Goal: Communication & Community: Ask a question

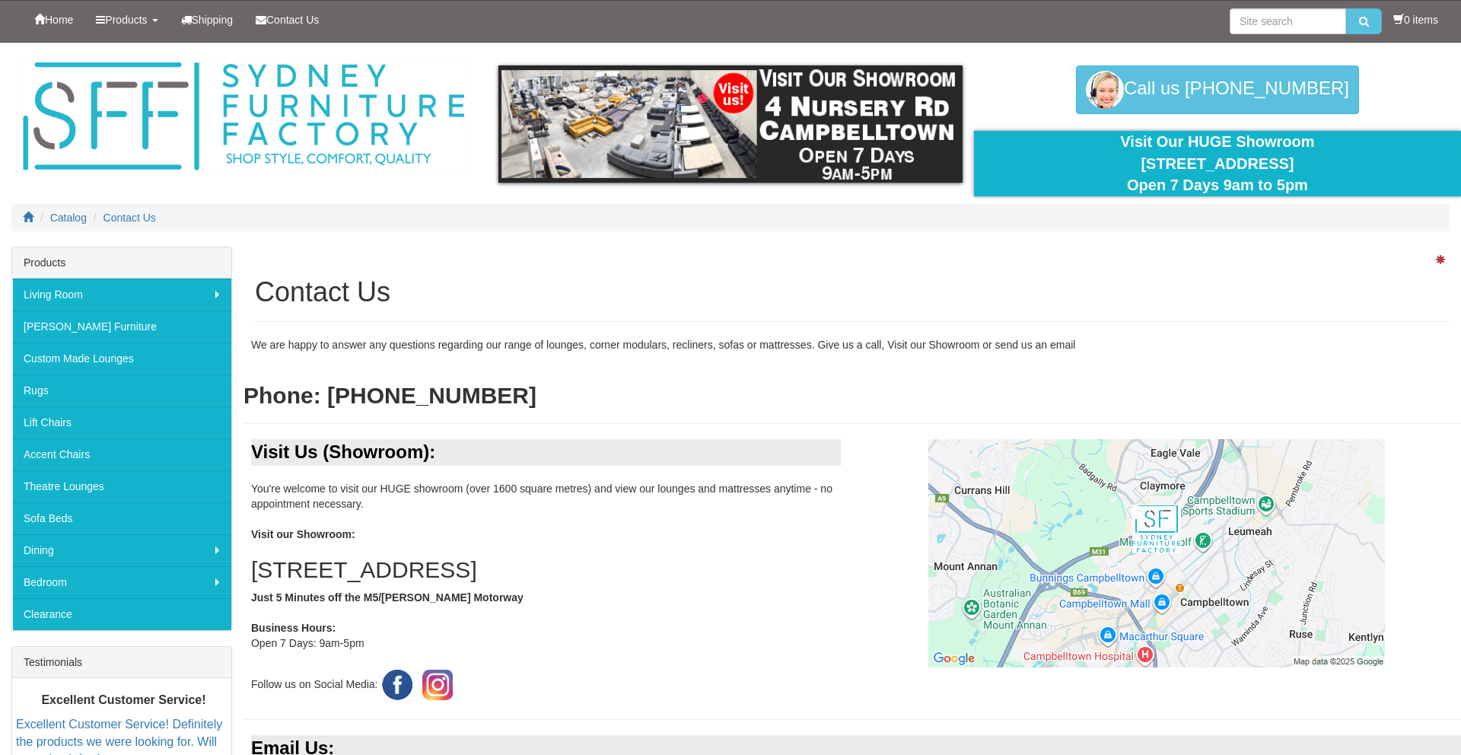
scroll to position [435, 0]
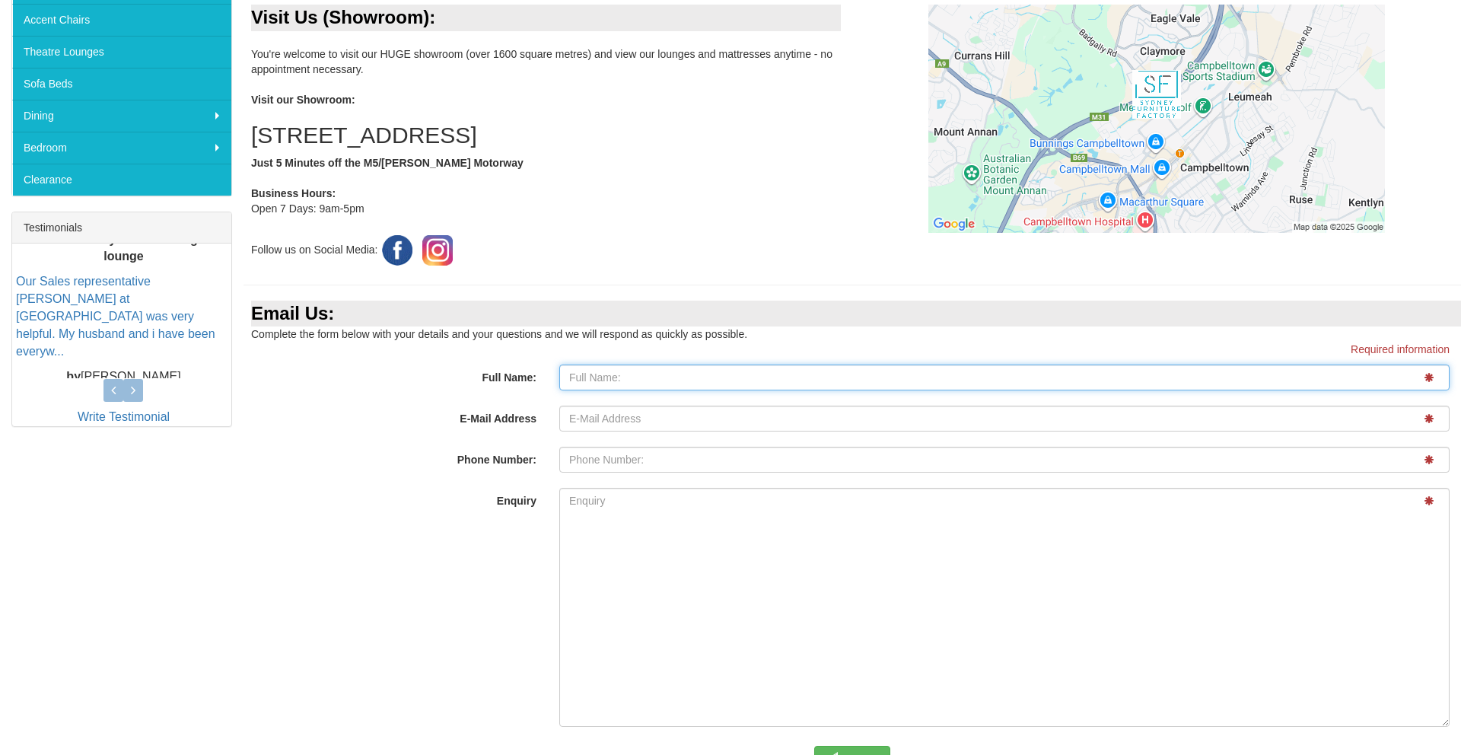
type input "[PERSON_NAME]"
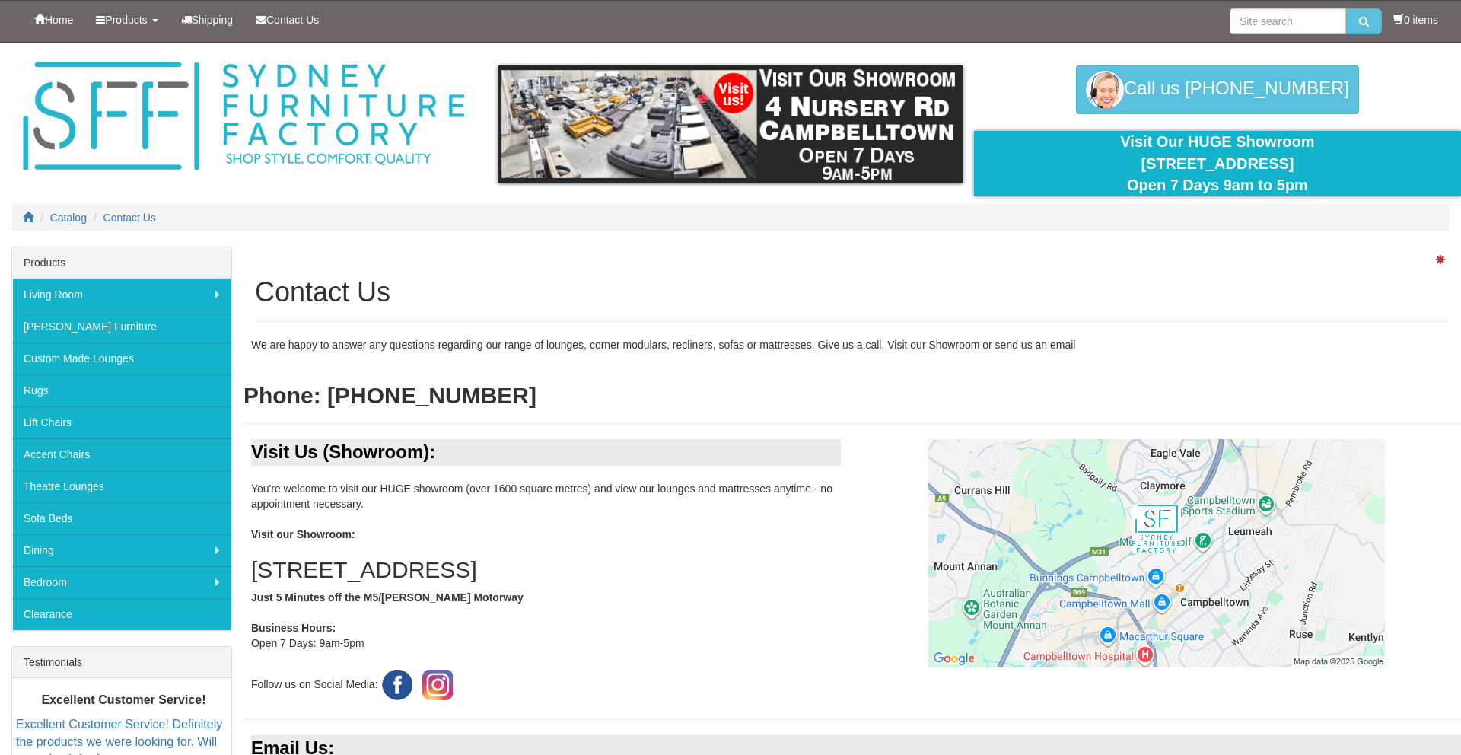
scroll to position [435, 0]
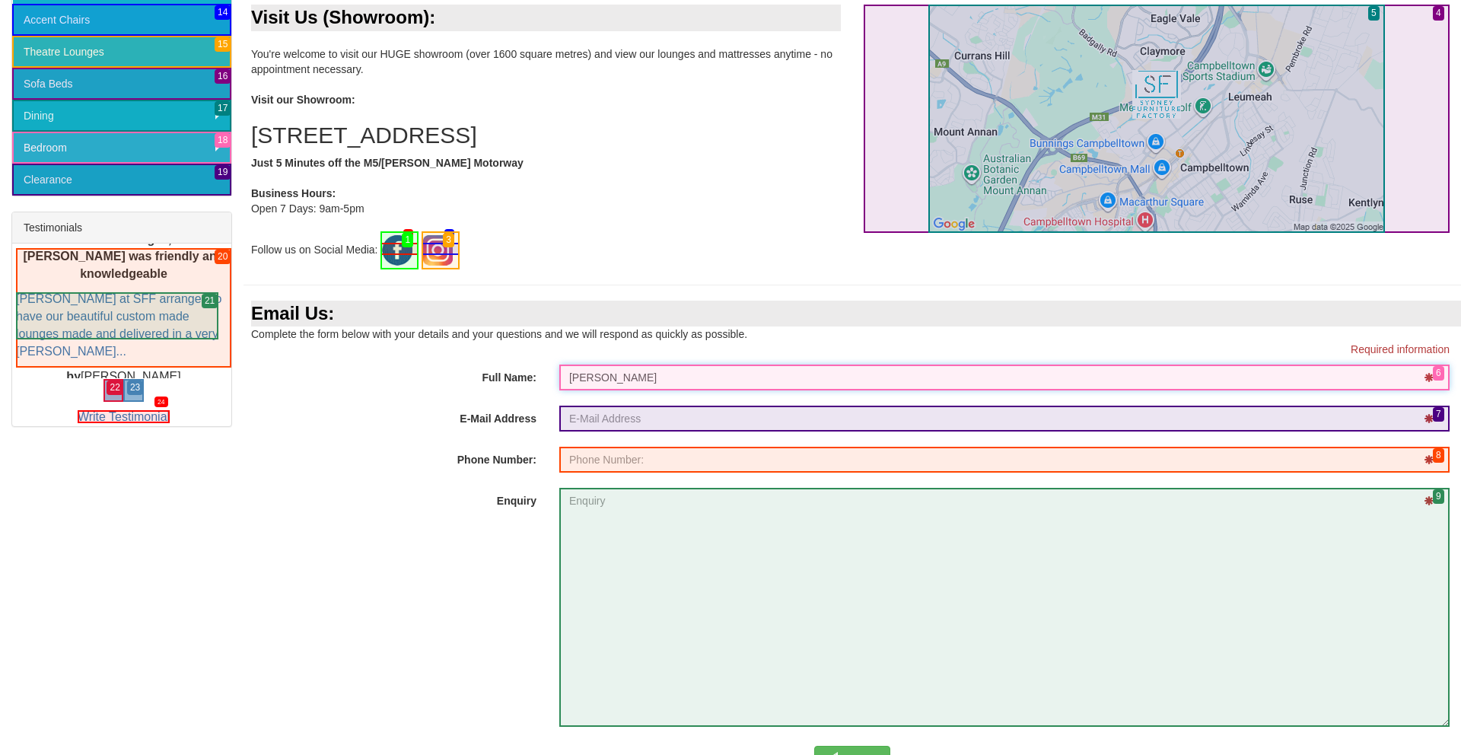
type input "[PERSON_NAME]"
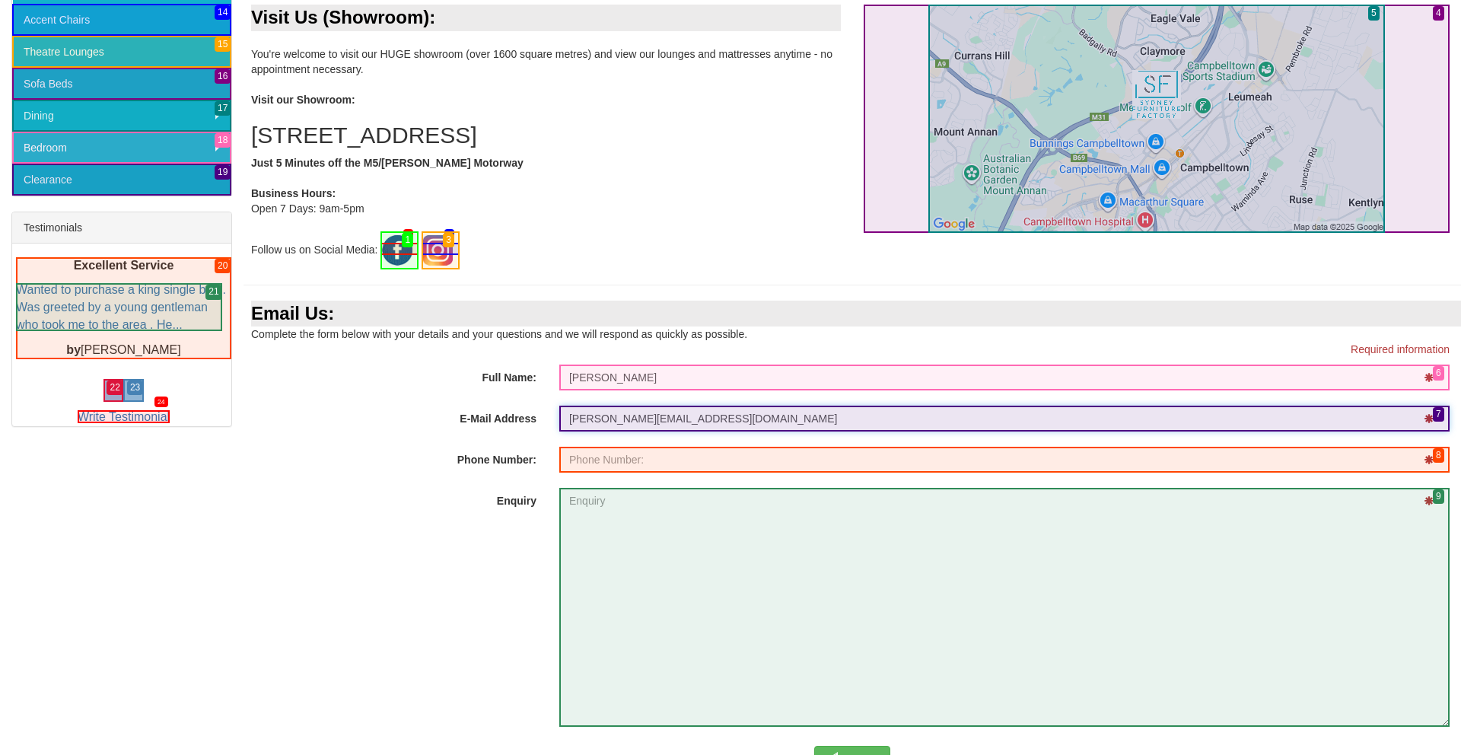
type input "[PERSON_NAME][EMAIL_ADDRESS][DOMAIN_NAME]"
type input "0415051634"
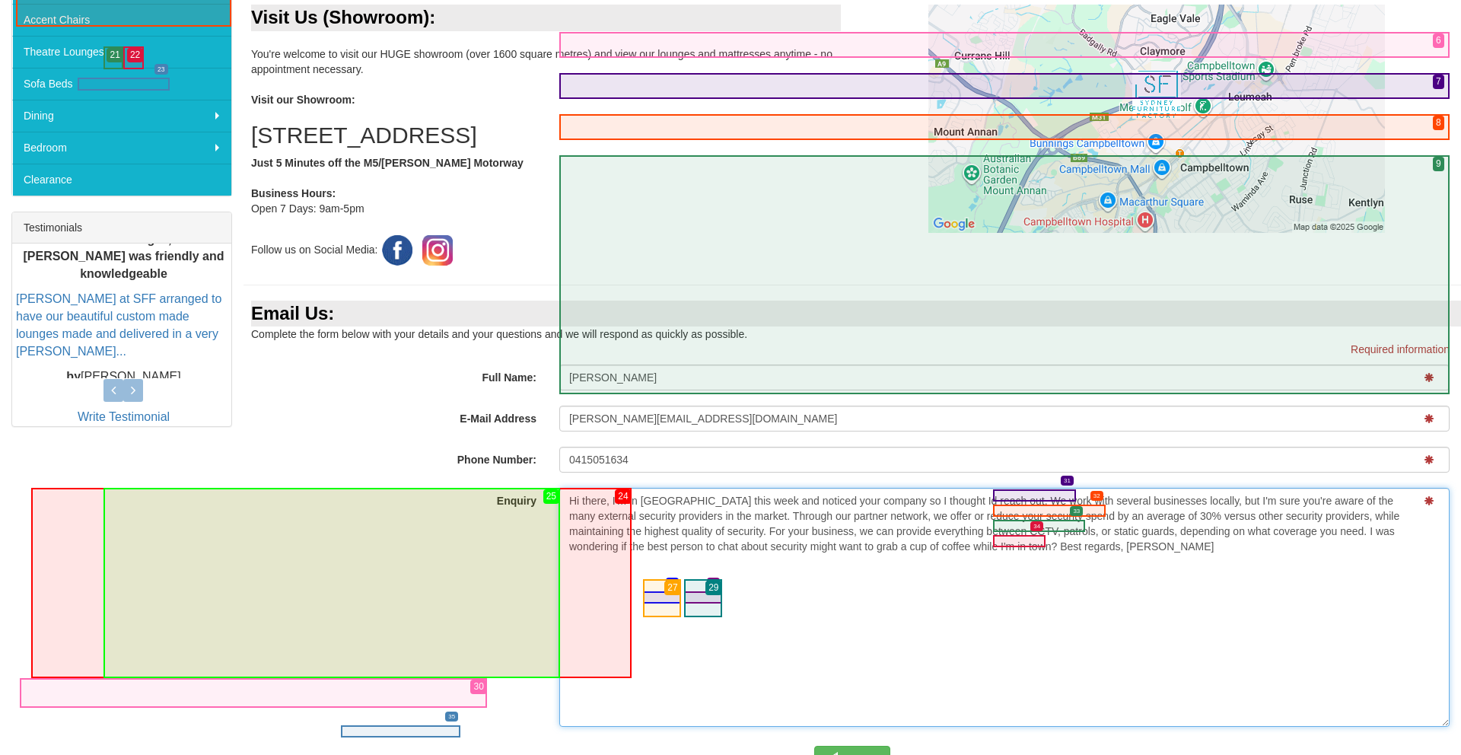
scroll to position [767, 0]
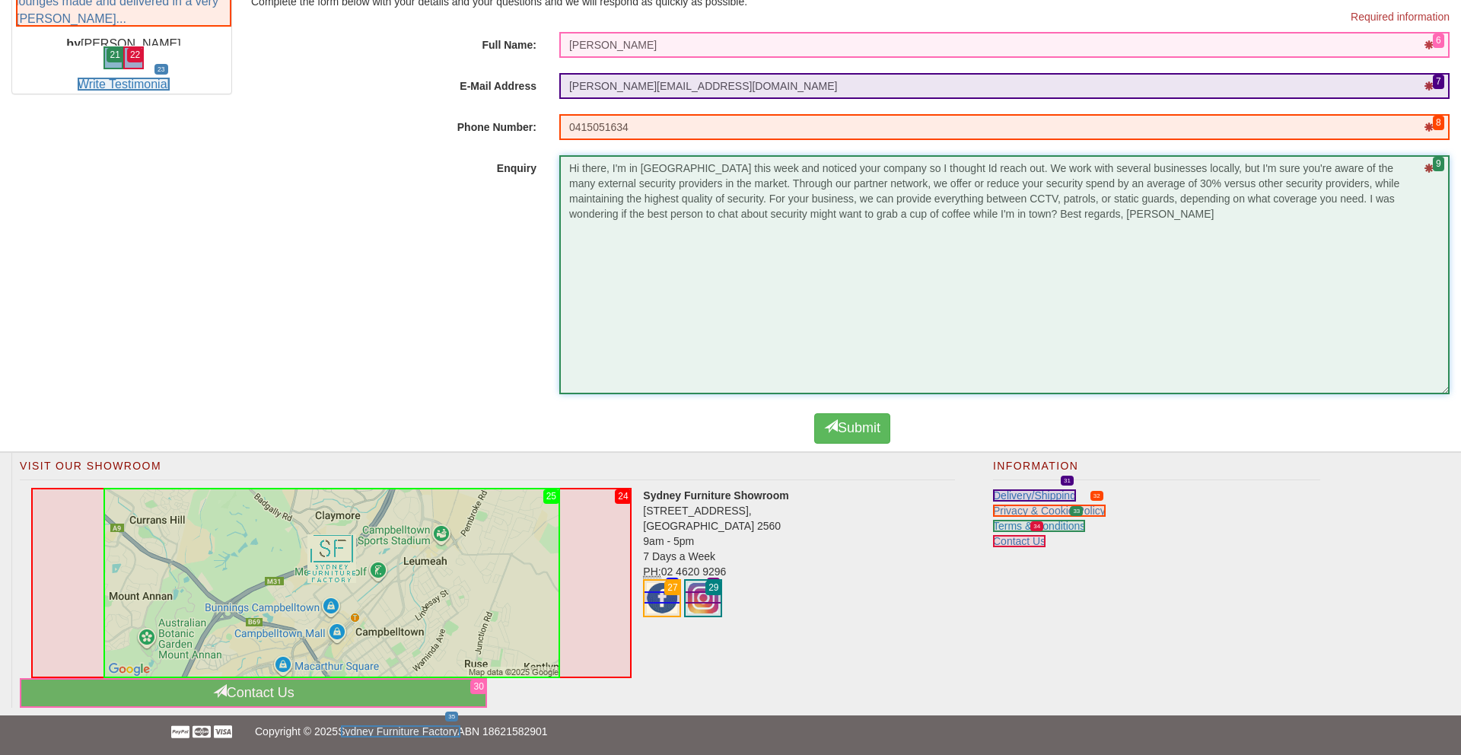
type textarea "Hi there, I'm in [GEOGRAPHIC_DATA] this week and noticed your company so I thou…"
click at [253, 693] on link "Contact Us" at bounding box center [253, 693] width 467 height 30
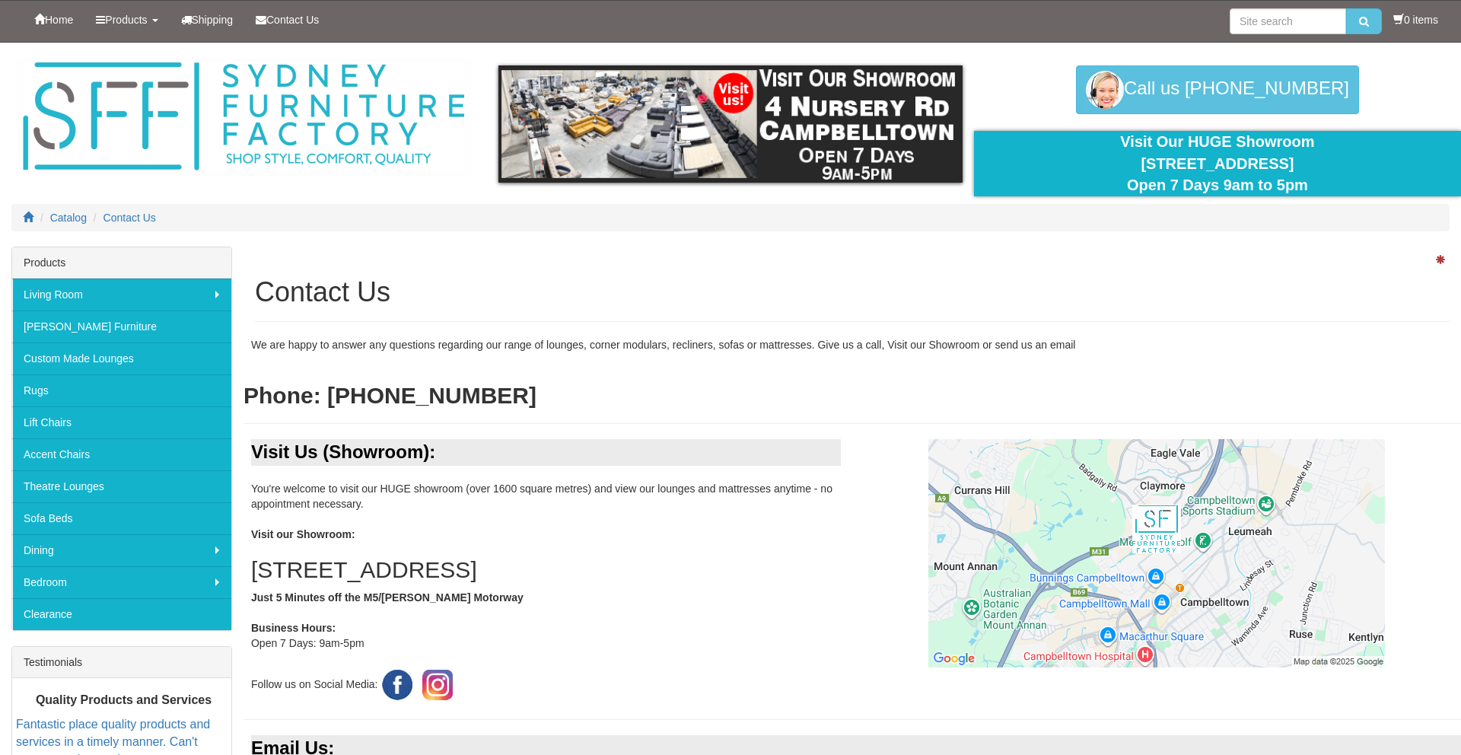
scroll to position [755, 0]
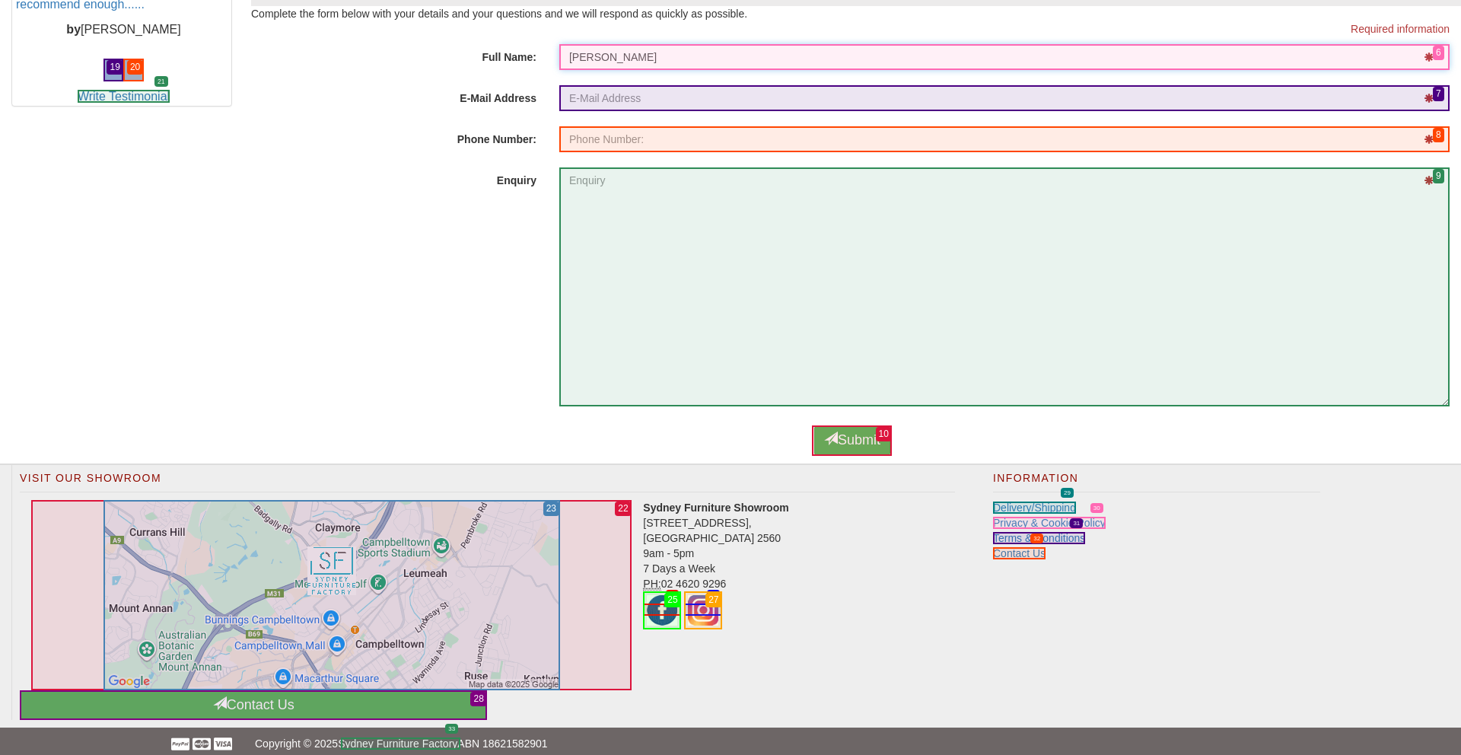
type input "[PERSON_NAME]"
type input "[PERSON_NAME][EMAIL_ADDRESS][DOMAIN_NAME]"
type input "0415051634"
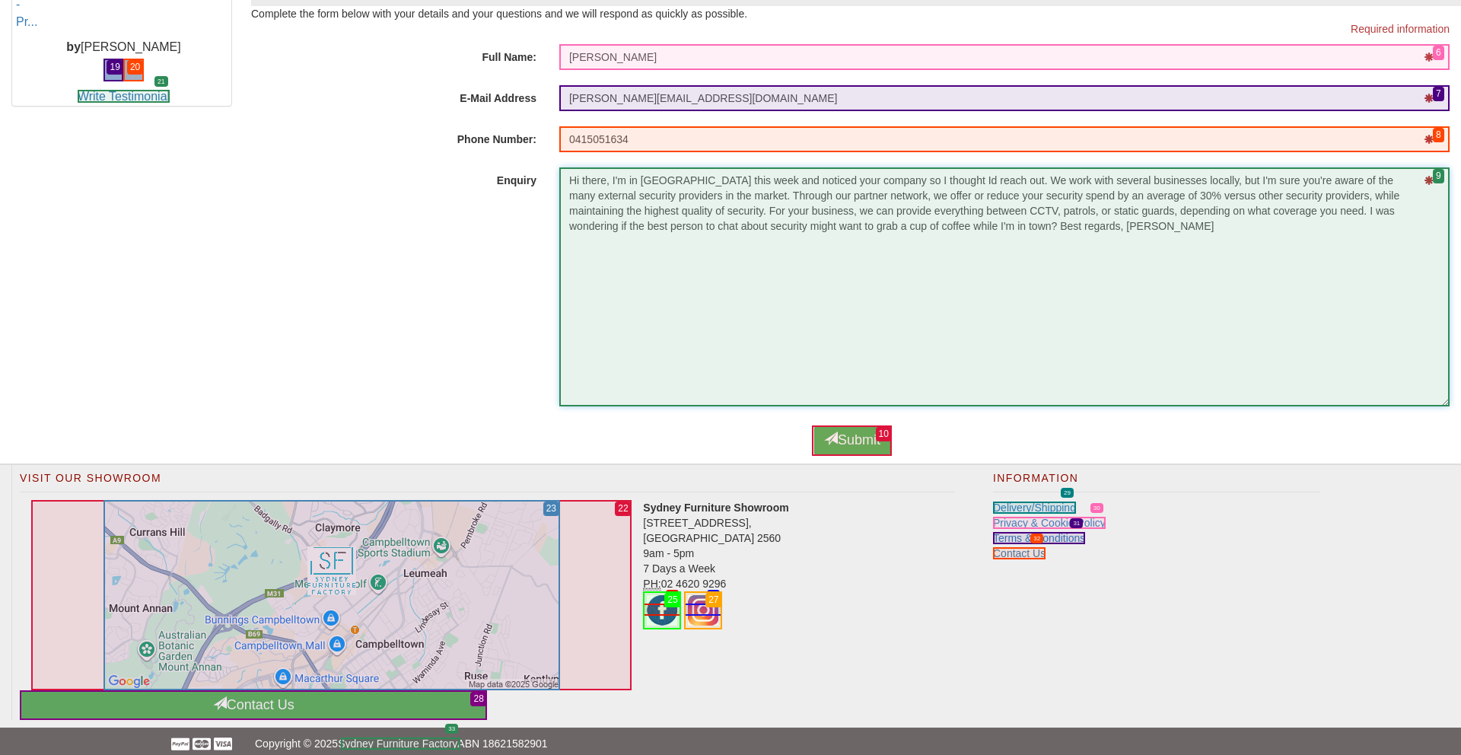
type textarea "Hi there, I'm in [GEOGRAPHIC_DATA] this week and noticed your company so I thou…"
click at [852, 440] on button "Submit" at bounding box center [852, 440] width 76 height 30
